Goal: Task Accomplishment & Management: Use online tool/utility

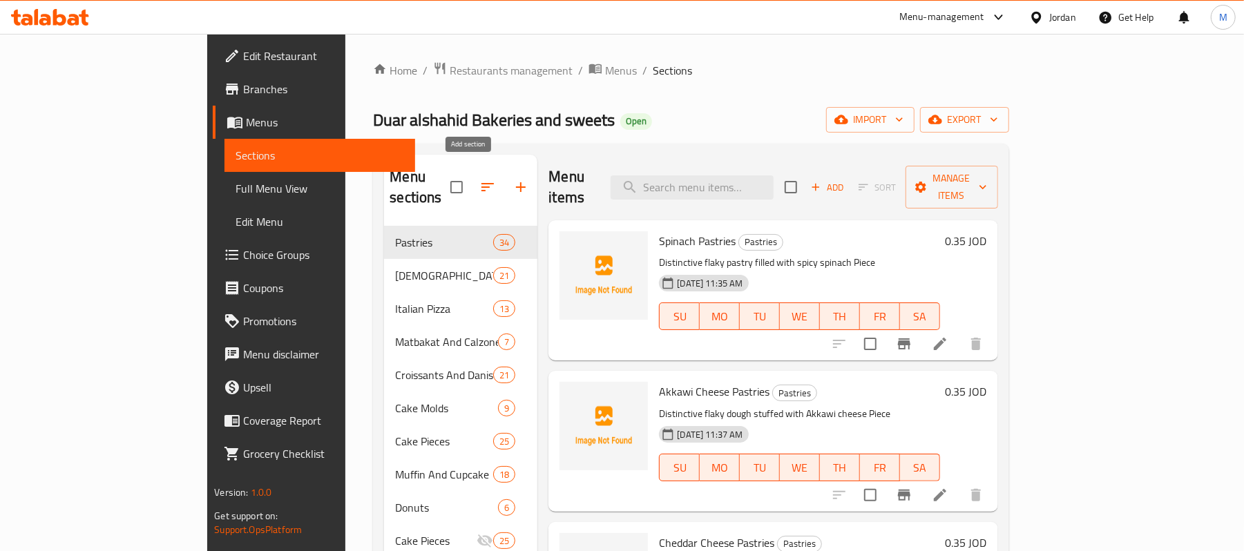
click at [513, 179] on icon "button" at bounding box center [521, 187] width 17 height 17
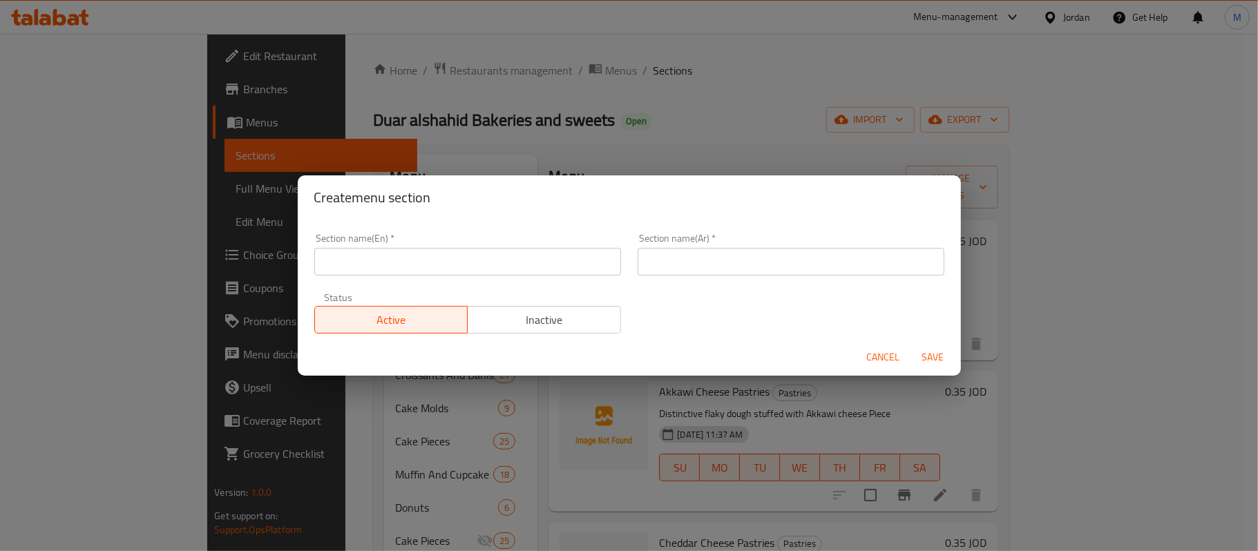
drag, startPoint x: 858, startPoint y: 361, endPoint x: 879, endPoint y: 365, distance: 22.0
click at [866, 363] on div "Cancel Save" at bounding box center [629, 357] width 663 height 37
click at [879, 365] on span "Cancel" at bounding box center [883, 357] width 33 height 17
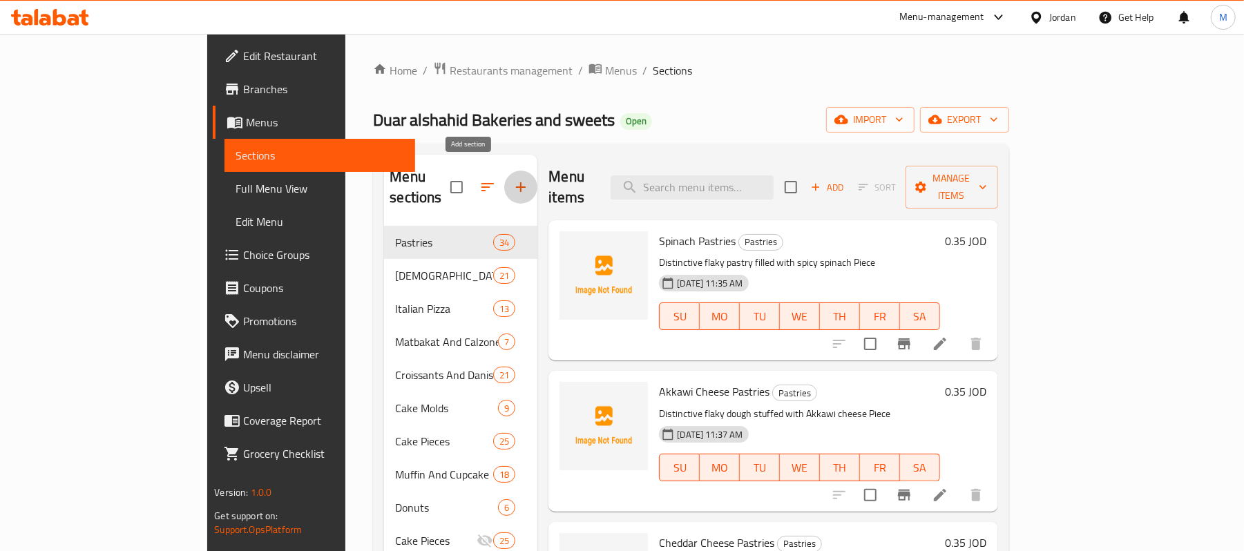
click at [504, 189] on button "button" at bounding box center [520, 187] width 33 height 33
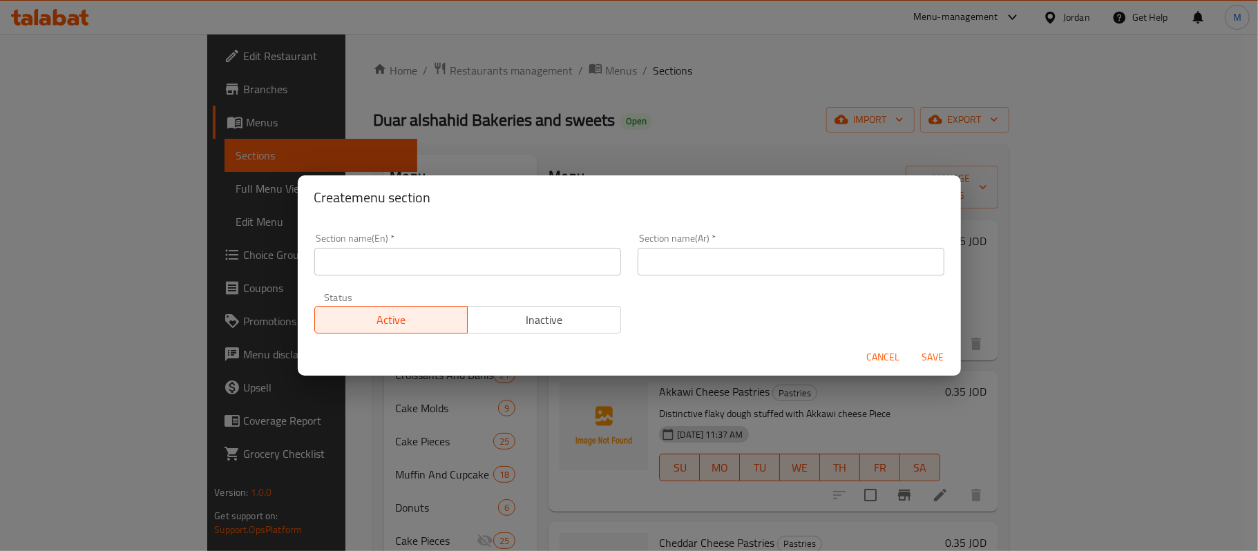
click at [780, 81] on div "Create menu section Section name(En)   * Section name(En) * Section name(Ar)   …" at bounding box center [629, 275] width 1258 height 551
drag, startPoint x: 1040, startPoint y: 103, endPoint x: 1053, endPoint y: 123, distance: 24.0
click at [1044, 108] on div "Create menu section Section name(En)   * Section name(En) * Section name(Ar)   …" at bounding box center [629, 275] width 1258 height 551
click at [1054, 124] on div "Create menu section Section name(En)   * Section name(En) * Section name(Ar)   …" at bounding box center [629, 275] width 1258 height 551
click at [866, 366] on button "Cancel" at bounding box center [883, 358] width 44 height 26
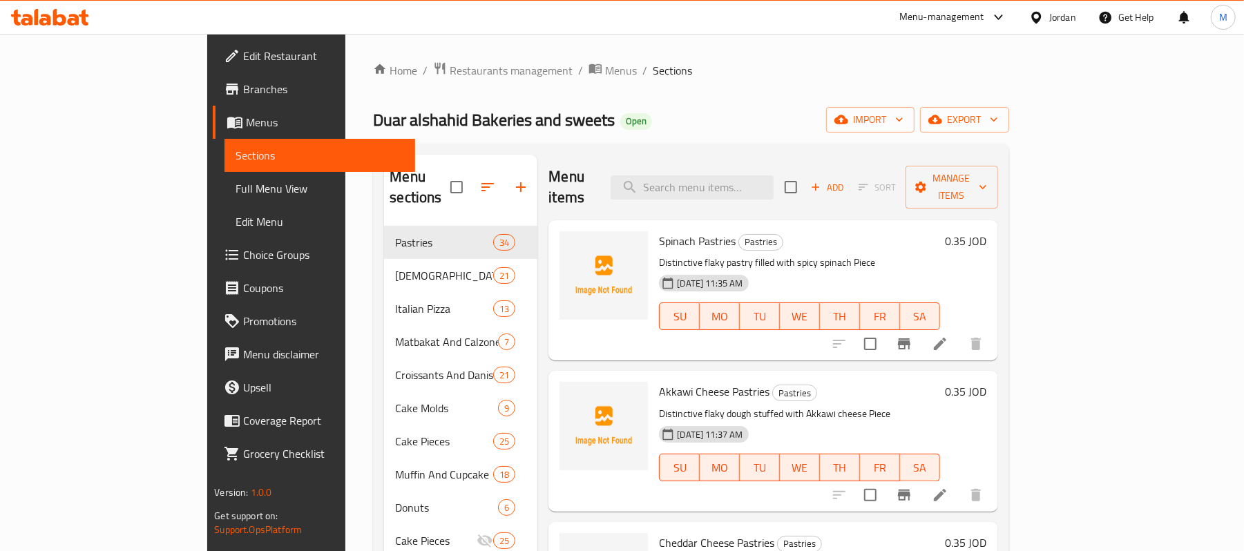
click at [1009, 104] on div "Home / Restaurants management / Menus / Sections Duar alshahid Bakeries and swe…" at bounding box center [691, 417] width 636 height 712
click at [904, 117] on span "import" at bounding box center [870, 119] width 66 height 17
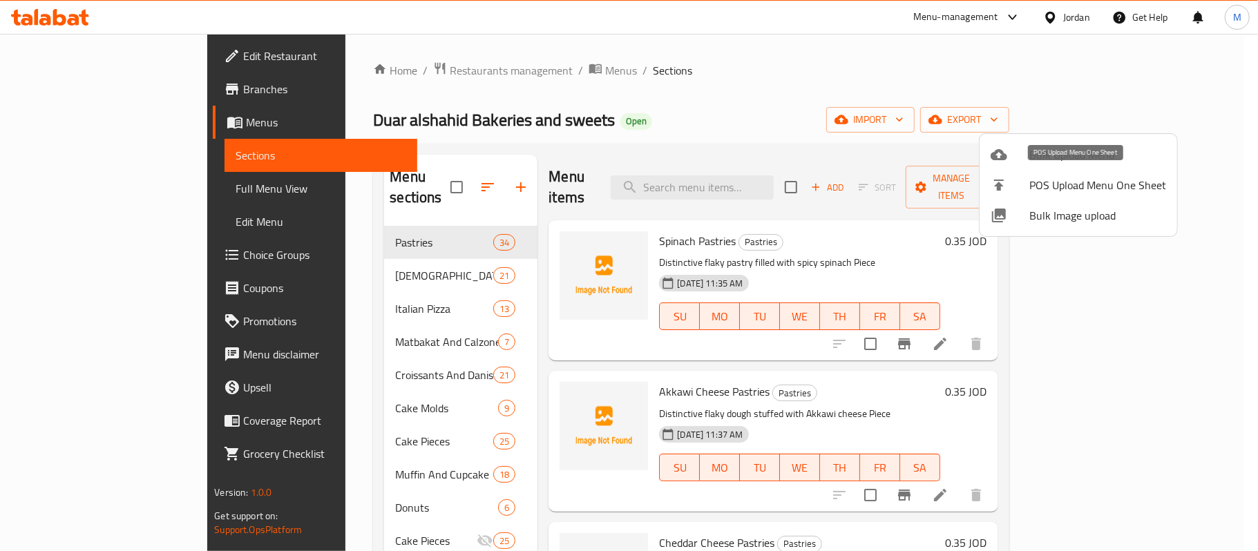
click at [1036, 173] on li "POS Upload Menu One Sheet" at bounding box center [1079, 185] width 198 height 30
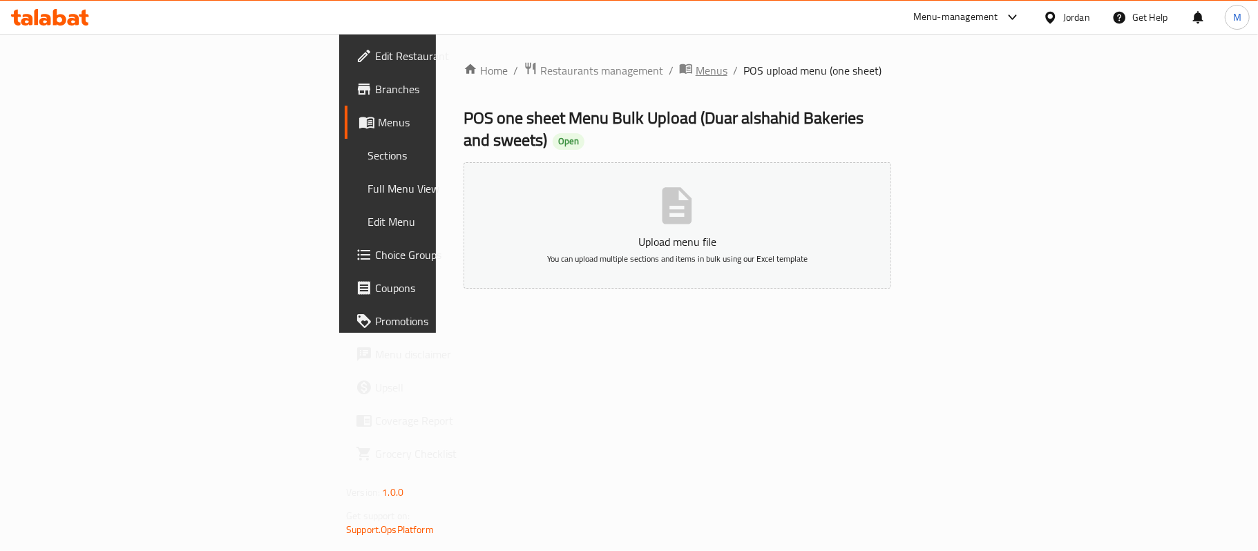
click at [696, 67] on span "Menus" at bounding box center [712, 70] width 32 height 17
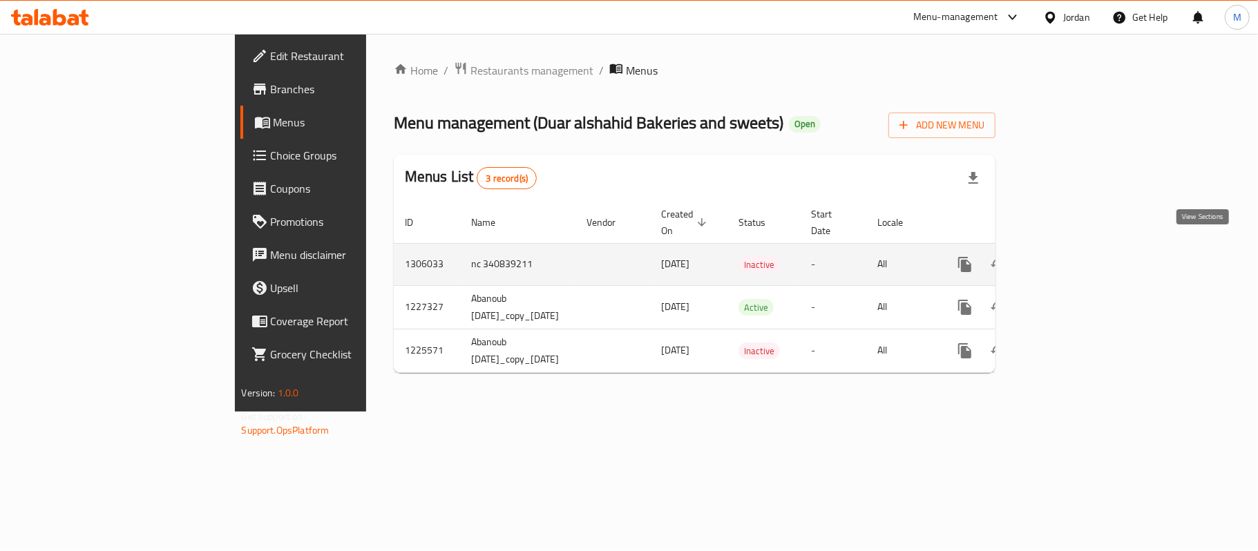
click at [1073, 256] on icon "enhanced table" at bounding box center [1064, 264] width 17 height 17
